Goal: Task Accomplishment & Management: Use online tool/utility

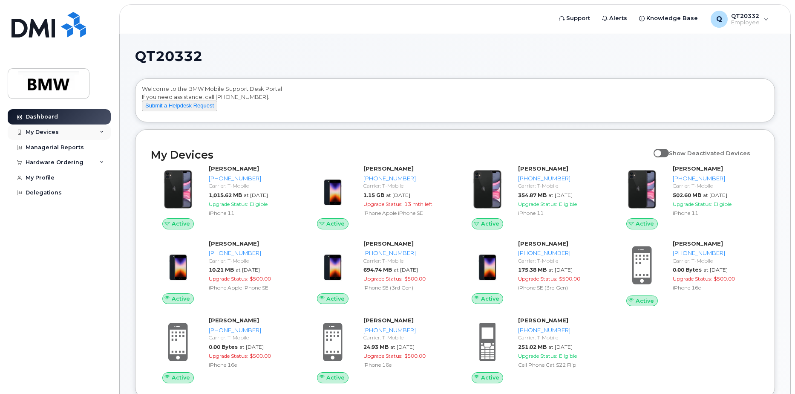
click at [99, 130] on div "My Devices" at bounding box center [59, 131] width 103 height 15
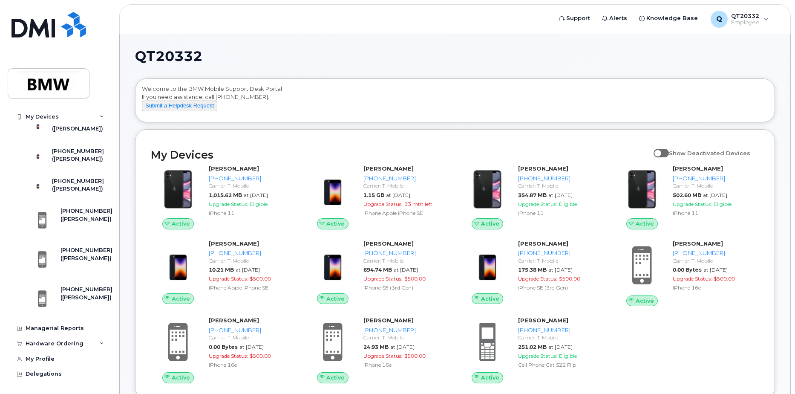
scroll to position [298, 0]
click at [78, 254] on div "[PHONE_NUMBER]" at bounding box center [87, 250] width 52 height 8
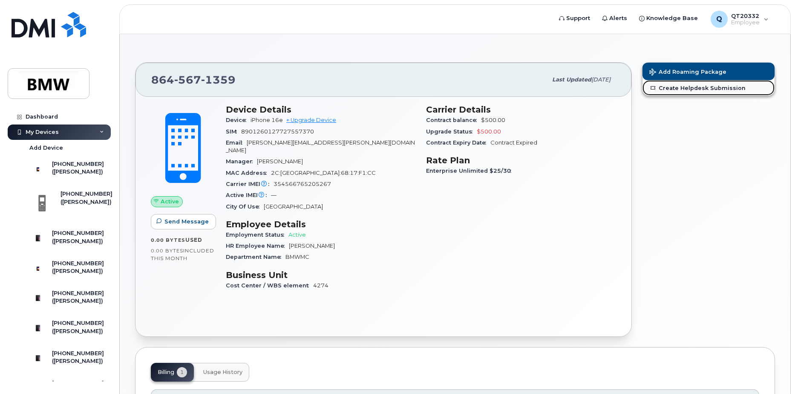
click at [711, 87] on link "Create Helpdesk Submission" at bounding box center [709, 87] width 132 height 15
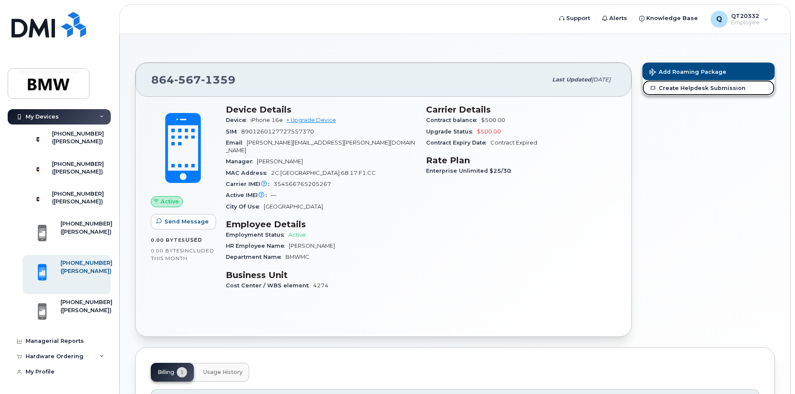
scroll to position [298, 0]
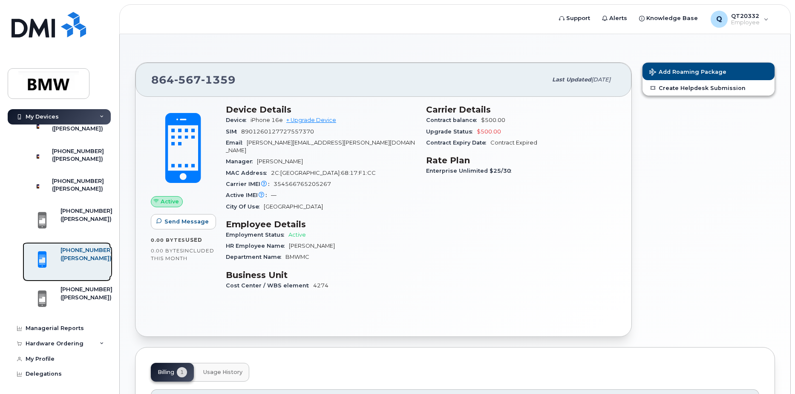
click at [83, 254] on div "[PHONE_NUMBER]" at bounding box center [87, 250] width 52 height 8
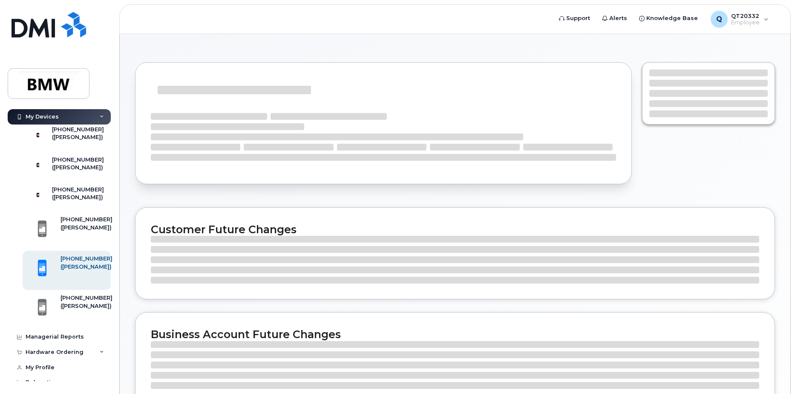
scroll to position [323, 0]
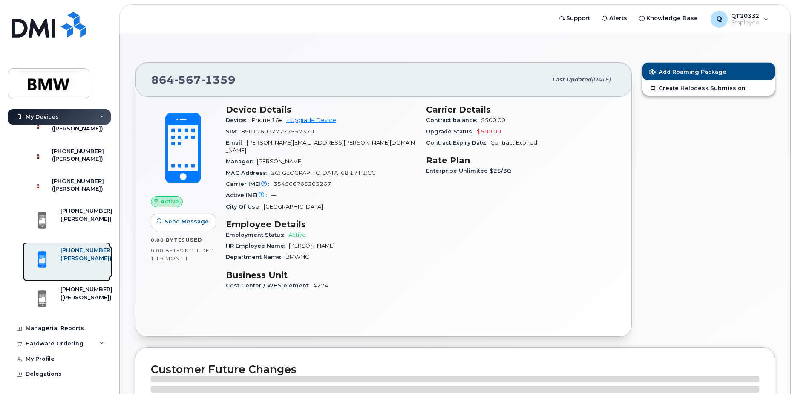
click at [87, 262] on div "([PERSON_NAME])" at bounding box center [87, 258] width 52 height 8
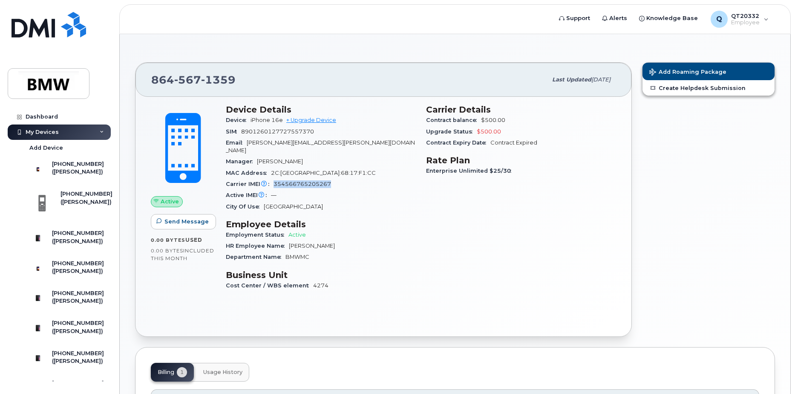
drag, startPoint x: 330, startPoint y: 176, endPoint x: 275, endPoint y: 177, distance: 55.4
click at [275, 181] on span "354566765205267" at bounding box center [303, 184] width 58 height 6
copy span "354566765205267"
